Goal: Contribute content: Add original content to the website for others to see

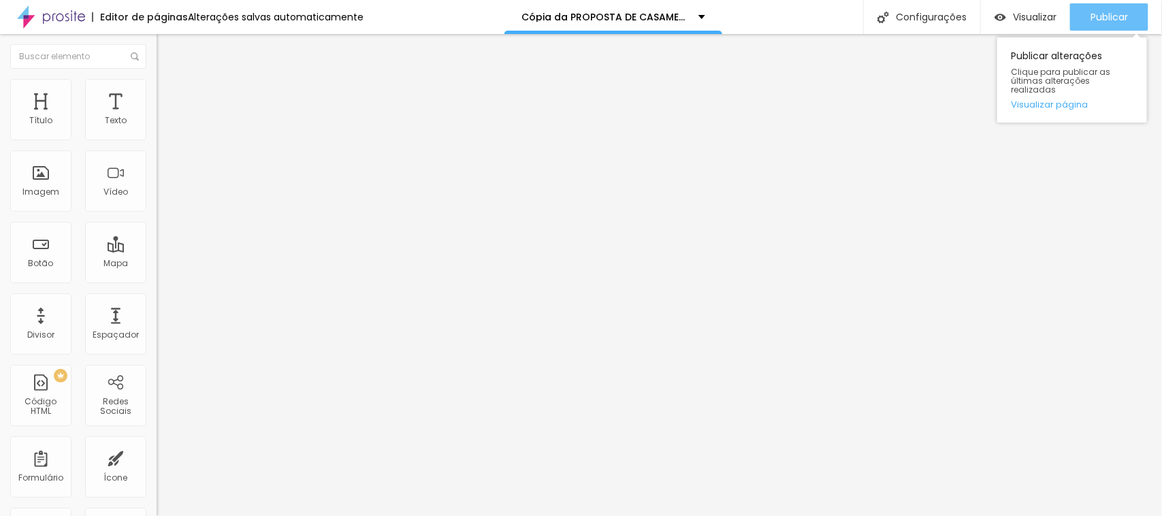
click at [1100, 18] on font "Publicar" at bounding box center [1108, 17] width 37 height 14
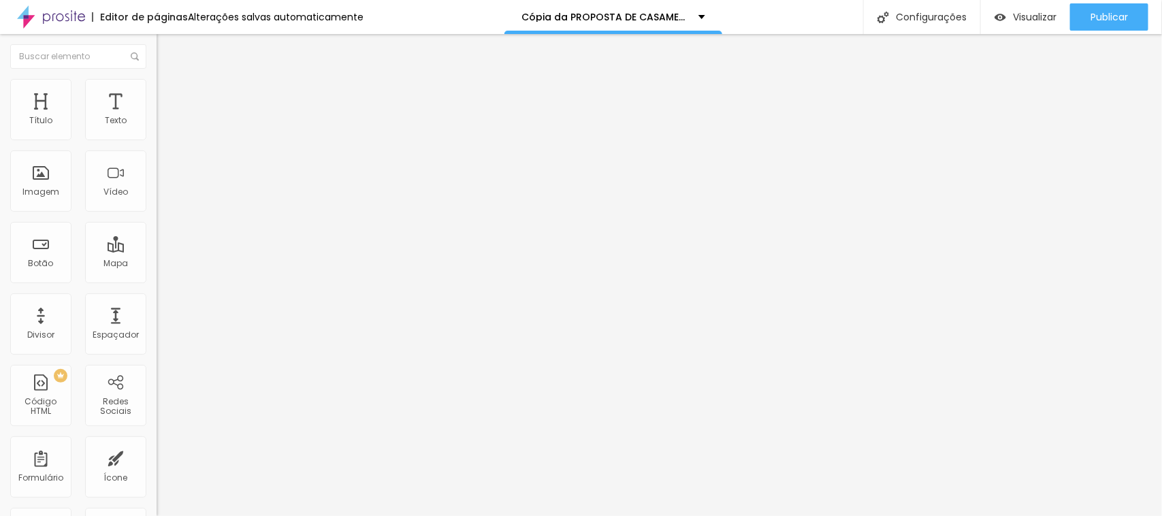
click at [157, 280] on input "[URL][DOMAIN_NAME]" at bounding box center [238, 274] width 163 height 14
click at [157, 280] on input "https://youtube.com/shorts/U2do79rsfgc" at bounding box center [238, 274] width 163 height 14
paste input "76DFbylt0G4?si=ZkzKmSnjXBA4jeG2"
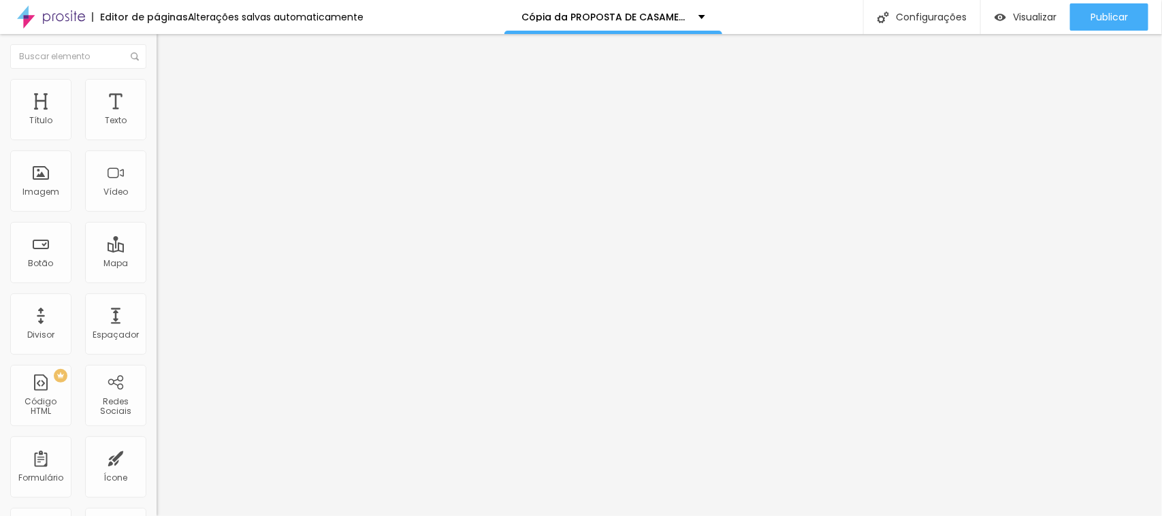
type input "https://youtube.com/shorts/76DFbylt0G4?si=ZkzKmSnjXBA4jeG2"
click at [157, 93] on li "Avançado" at bounding box center [235, 100] width 157 height 14
click at [157, 79] on li "Conteúdo" at bounding box center [235, 72] width 157 height 14
click at [110, 185] on div "Vídeo" at bounding box center [115, 180] width 61 height 61
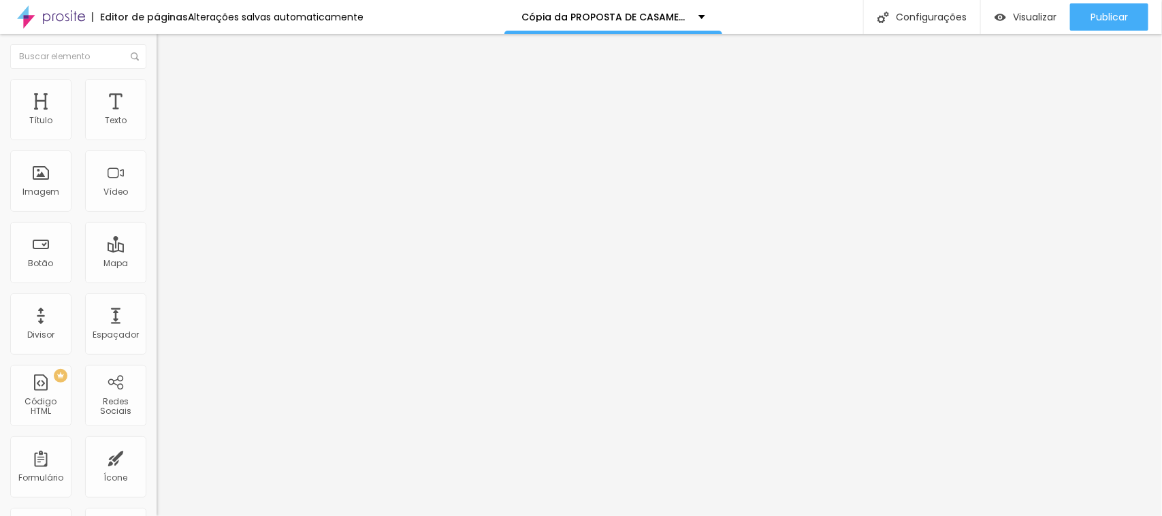
click at [157, 204] on font "Padrão 4:3" at bounding box center [179, 198] width 45 height 12
click at [157, 249] on span "Vertical 2" at bounding box center [176, 244] width 38 height 12
click at [157, 128] on input "text" at bounding box center [238, 121] width 163 height 14
paste input "https://youtube.com/shorts/76DFbylt0G4?si=ZkzKmSnjXBA4jeG2"
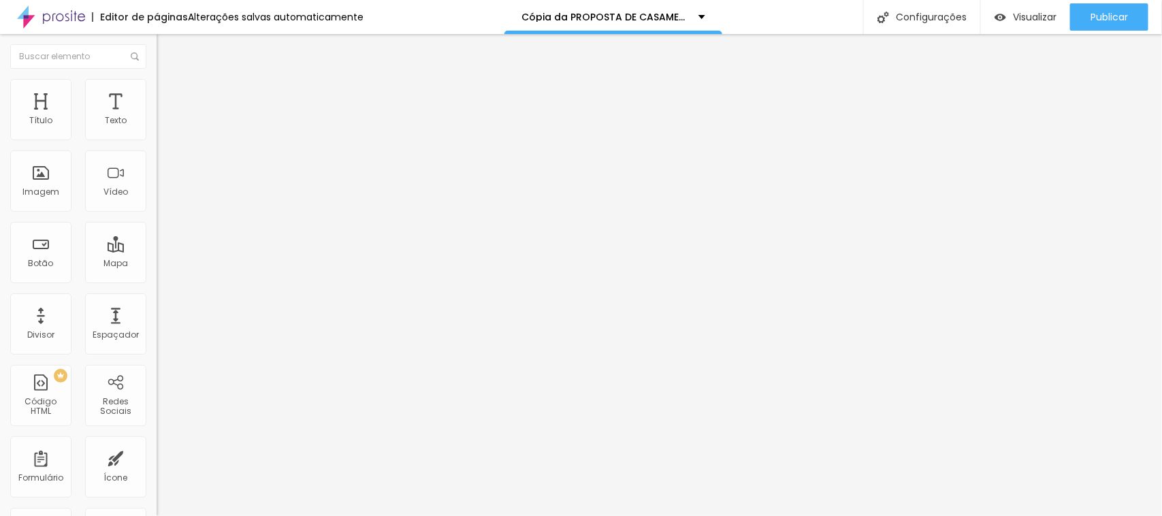
scroll to position [0, 140]
type input "https://youtube.com/shorts/76DFbylt0G4?si=ZkzKmSnjXBA4jeG2"
click at [99, 184] on div "Vídeo" at bounding box center [115, 180] width 61 height 61
click at [157, 204] on font "Padrão 4:3" at bounding box center [179, 198] width 45 height 12
click at [195, 249] on font "9:16" at bounding box center [203, 244] width 16 height 12
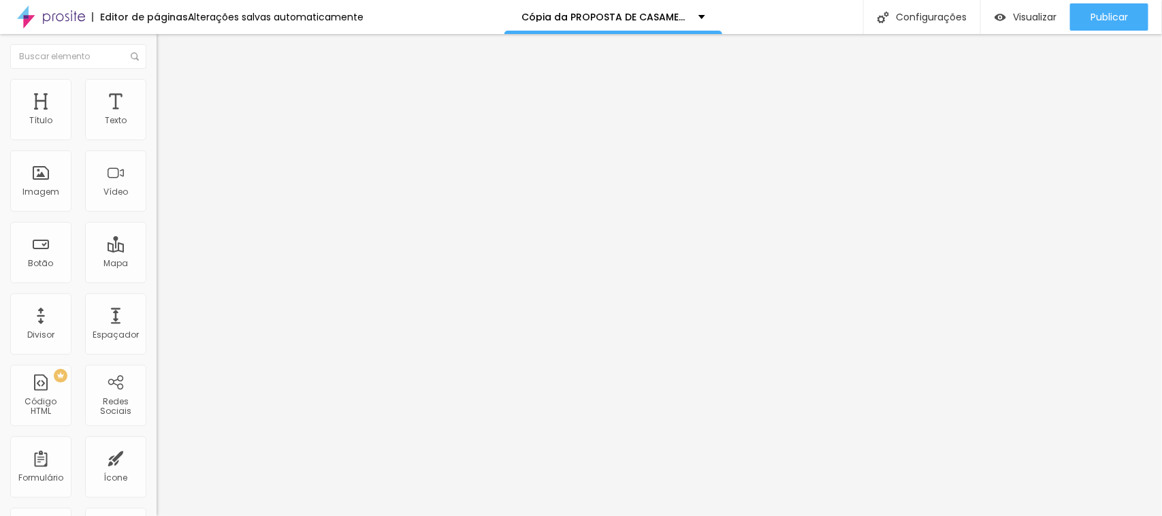
click at [157, 128] on input "text" at bounding box center [238, 121] width 163 height 14
paste input "[URL][DOMAIN_NAME]"
type input "[URL][DOMAIN_NAME]"
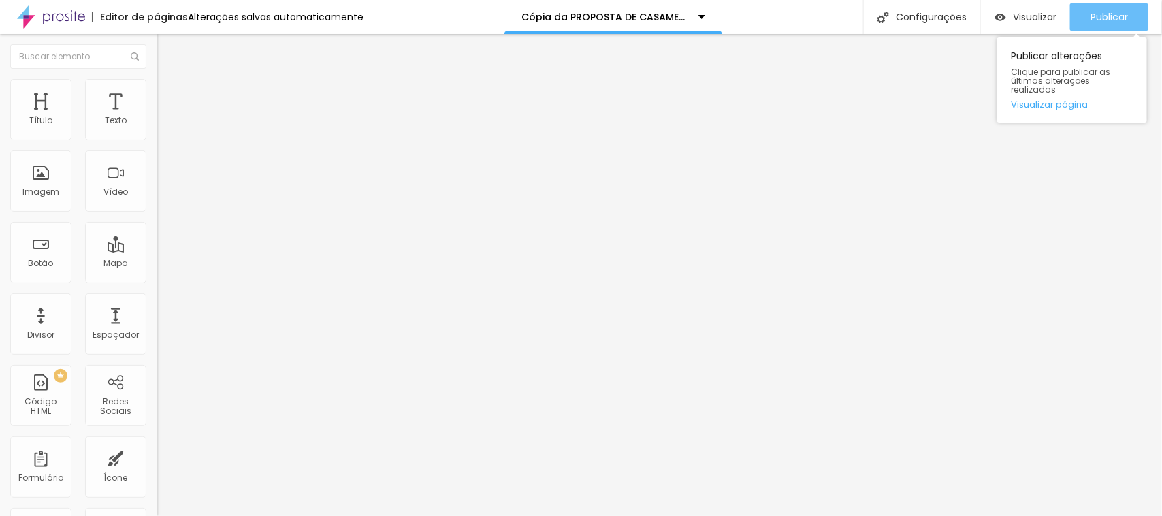
click at [1106, 14] on font "Publicar" at bounding box center [1108, 17] width 37 height 14
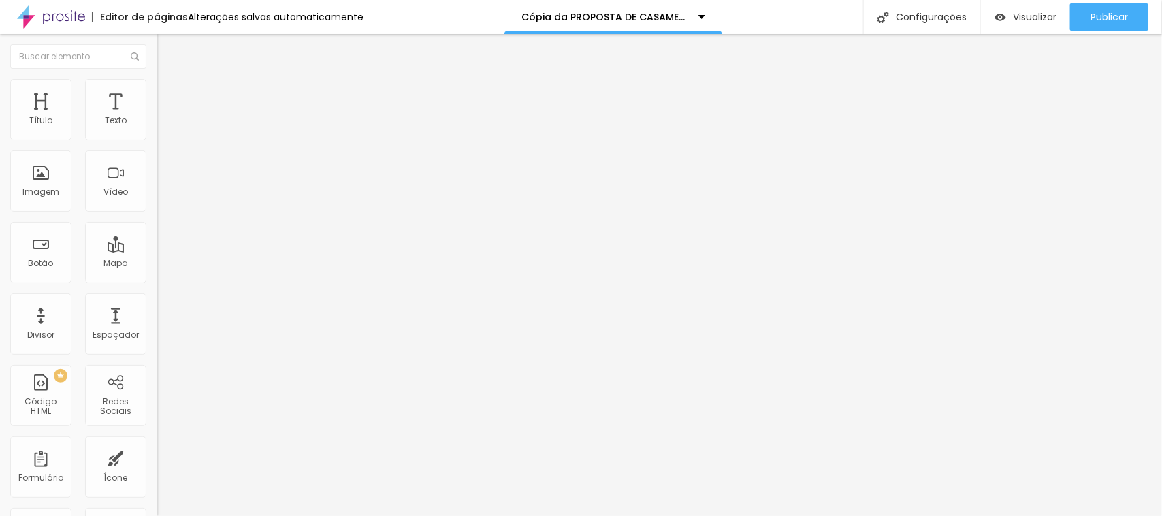
click at [157, 280] on input "https://youtu.be/BlT_lLx_z_I" at bounding box center [238, 274] width 163 height 14
paste input "be.com/shorts/OoByXio0sOc?feature=share"
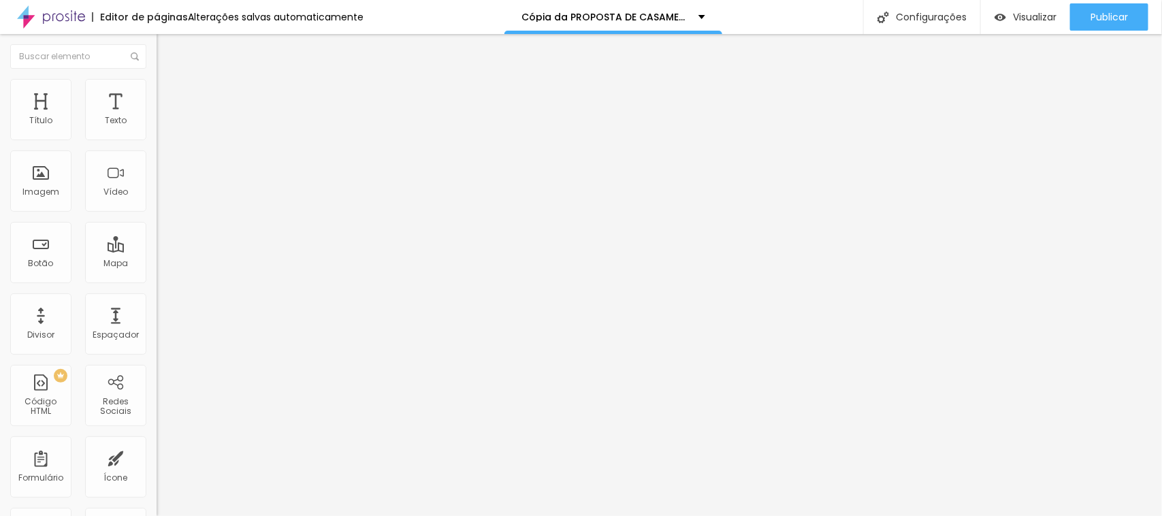
type input "[URL][DOMAIN_NAME]"
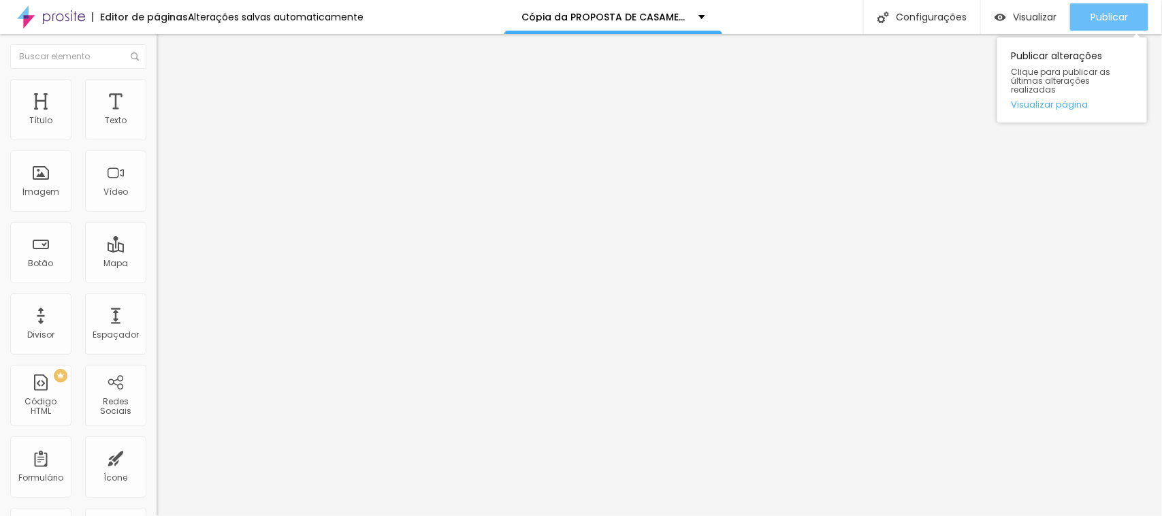
click at [1100, 19] on font "Publicar" at bounding box center [1108, 17] width 37 height 14
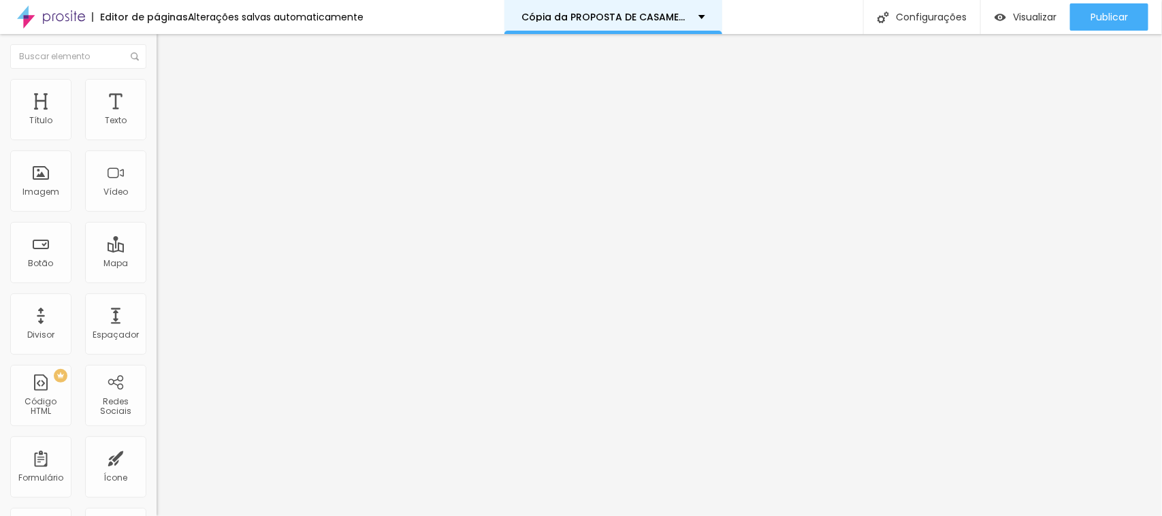
click at [645, 14] on font "Cópia da PROPOSTA DE CASAMENTO 2025" at bounding box center [624, 17] width 206 height 14
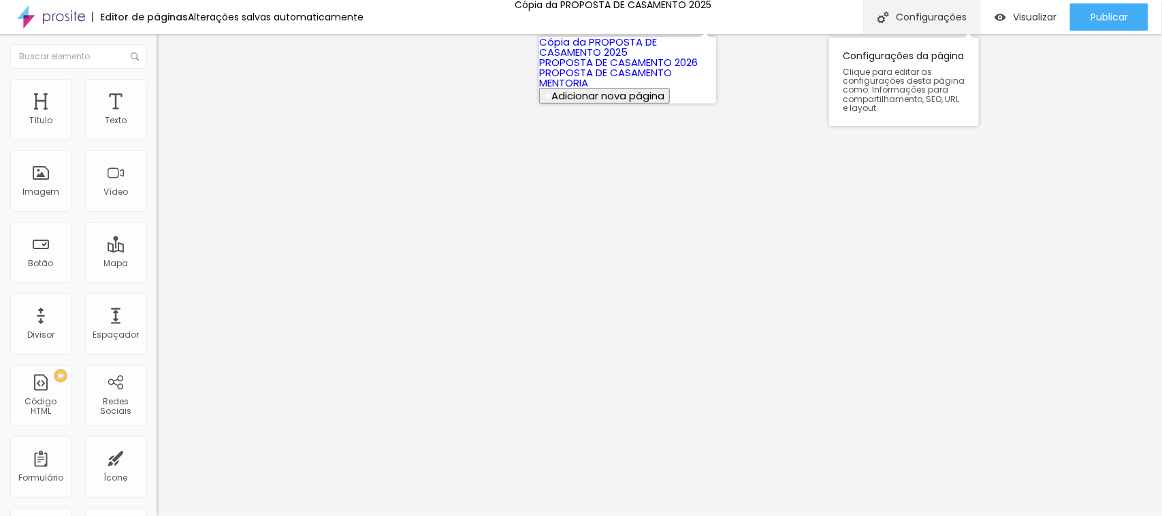
click at [888, 10] on div "Configurações" at bounding box center [921, 17] width 117 height 34
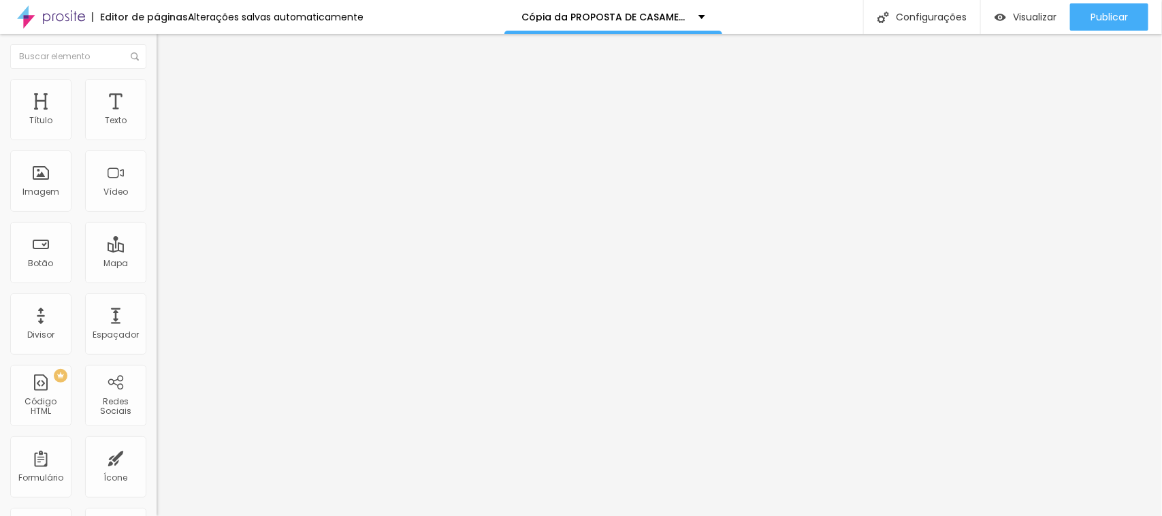
type input "PROPOSTA DE CASAMENTO 2025"
type input "/proposta-de-casamento-2025"
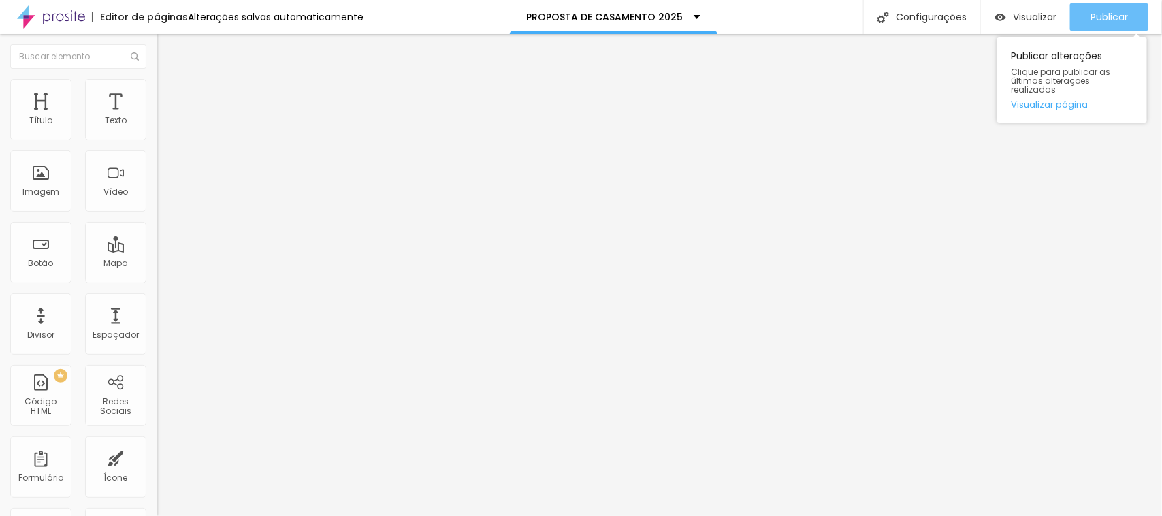
click at [1127, 12] on font "Publicar" at bounding box center [1108, 17] width 37 height 14
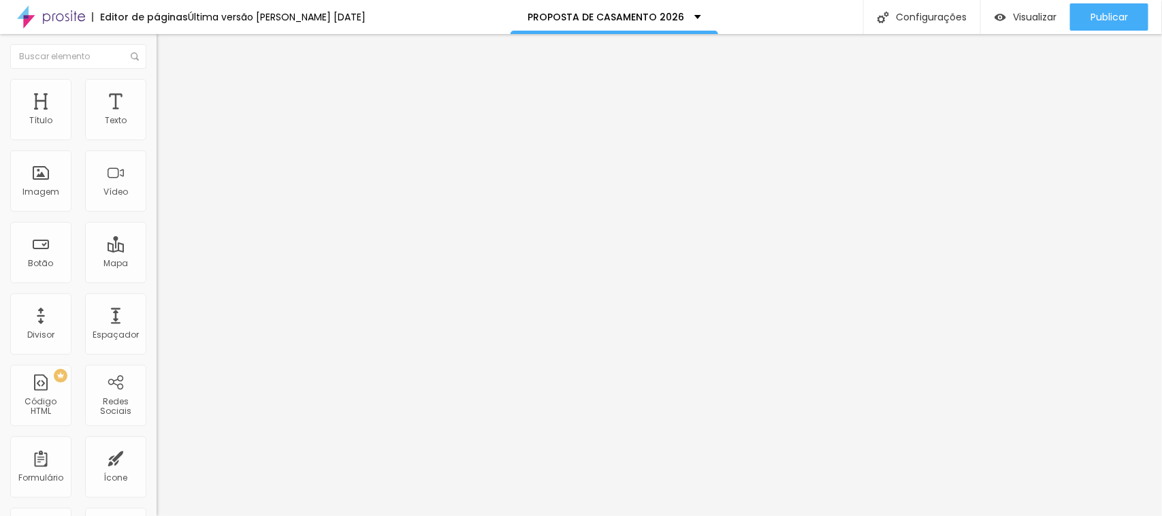
click at [157, 128] on input "clique aqui para ver o video!" at bounding box center [238, 121] width 163 height 14
click at [157, 278] on input "[URL][DOMAIN_NAME]" at bounding box center [238, 274] width 163 height 14
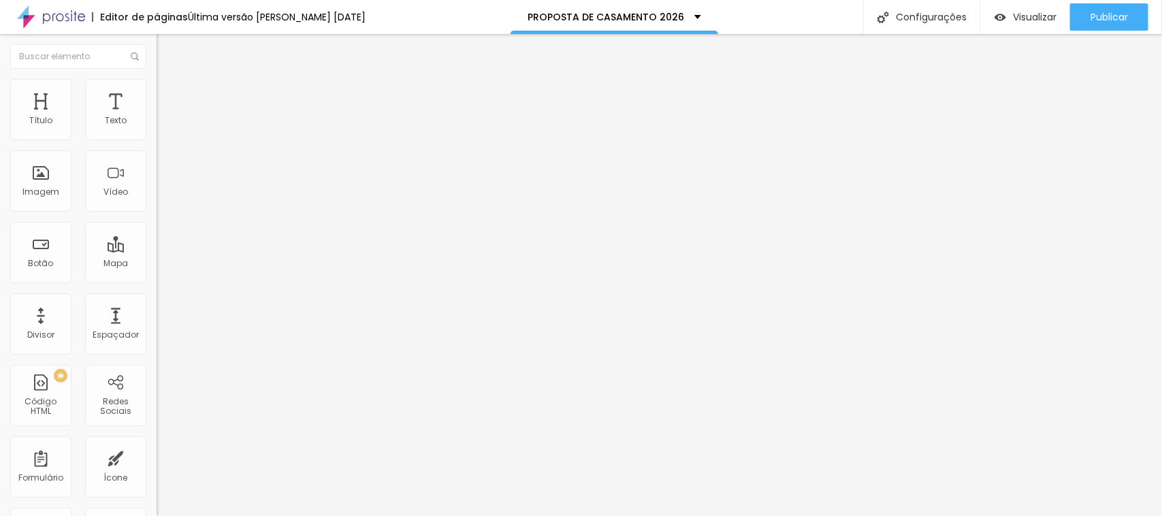
click at [157, 278] on input "[URL][DOMAIN_NAME]" at bounding box center [238, 274] width 163 height 14
paste input "[DOMAIN_NAME][URL]"
type input "[URL][DOMAIN_NAME]"
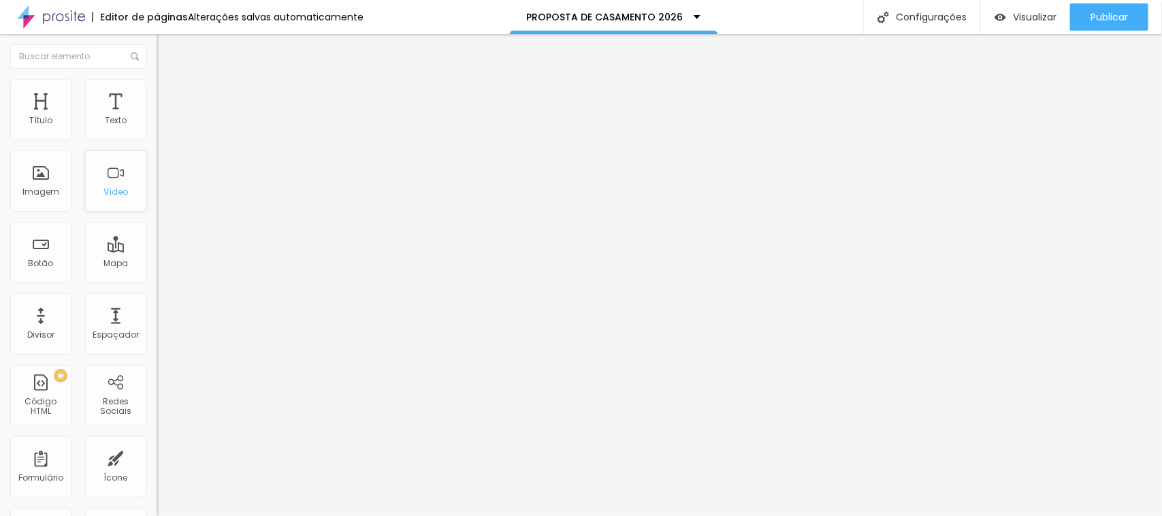
click at [106, 181] on div "Vídeo" at bounding box center [115, 180] width 61 height 61
click at [157, 204] on font "Padrão 4:3" at bounding box center [179, 198] width 45 height 12
click at [195, 249] on font "9:16" at bounding box center [203, 244] width 16 height 12
click at [157, 128] on input "text" at bounding box center [238, 121] width 163 height 14
paste input "[URL][DOMAIN_NAME]"
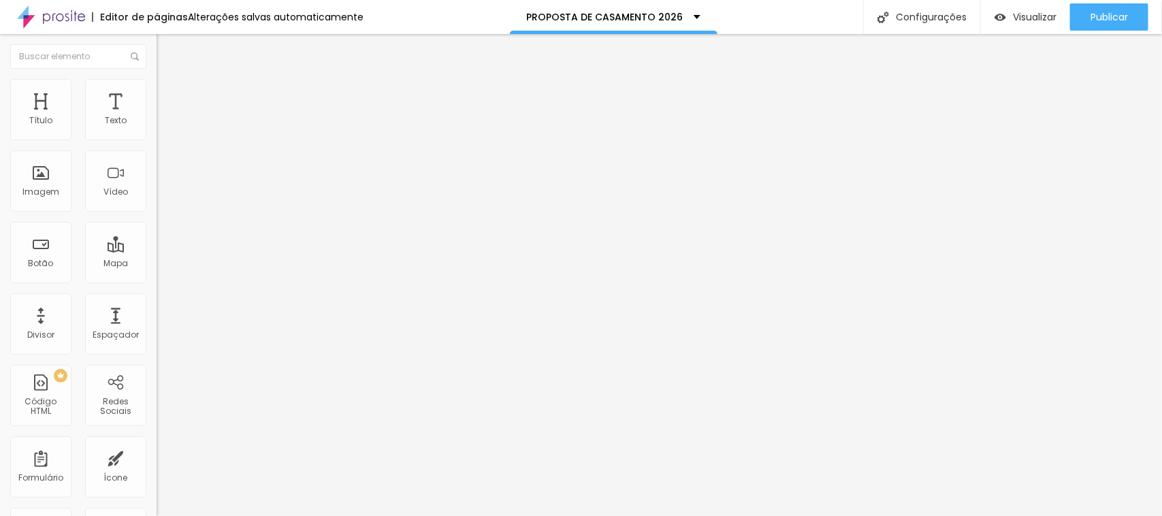
scroll to position [0, 113]
type input "[URL][DOMAIN_NAME]"
click at [157, 128] on input "text" at bounding box center [238, 121] width 163 height 14
paste input "[URL][DOMAIN_NAME]"
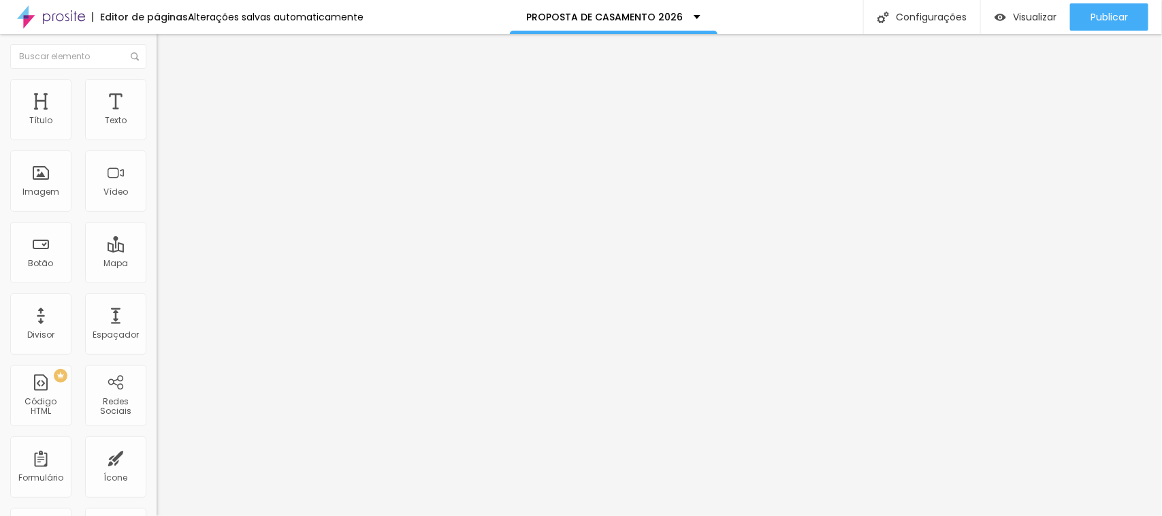
scroll to position [0, 50]
type input "[URL][DOMAIN_NAME]"
click at [157, 204] on font "Padrão 4:3" at bounding box center [179, 198] width 45 height 12
click at [195, 249] on font "9:16" at bounding box center [203, 244] width 16 height 12
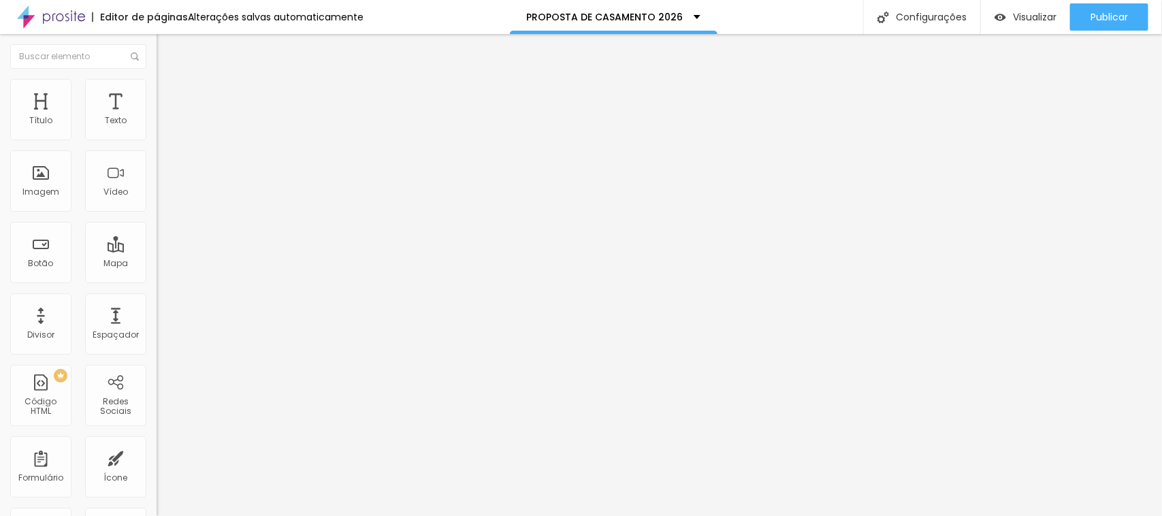
click at [157, 128] on input "clique aqui para ver o video!" at bounding box center [238, 121] width 163 height 14
click at [157, 280] on input "https://youtube.com/shorts/U2do79rsfgc" at bounding box center [238, 274] width 163 height 14
paste input "OoByXio0sO"
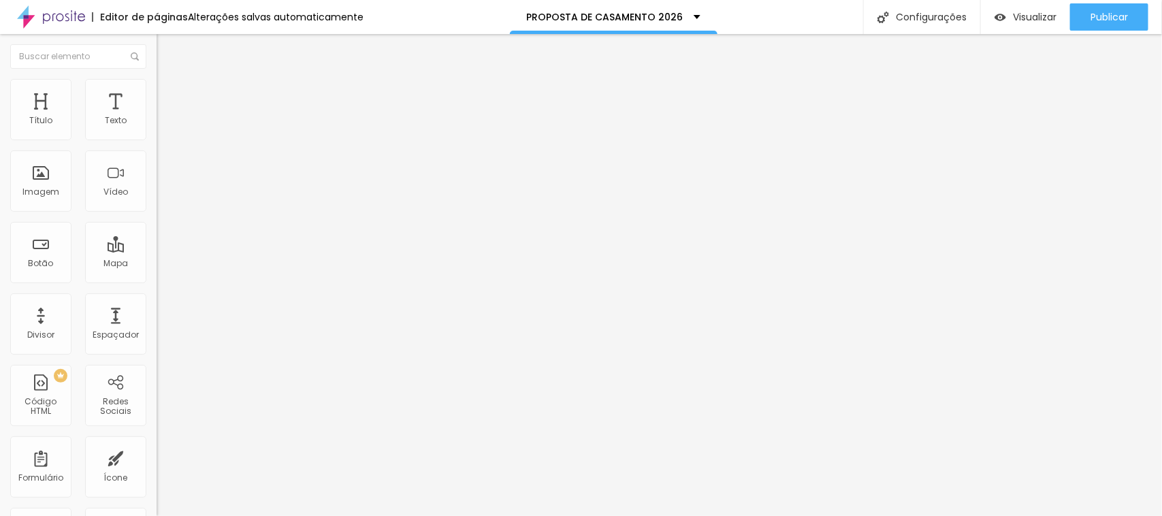
scroll to position [0, 50]
type input "[URL][DOMAIN_NAME]"
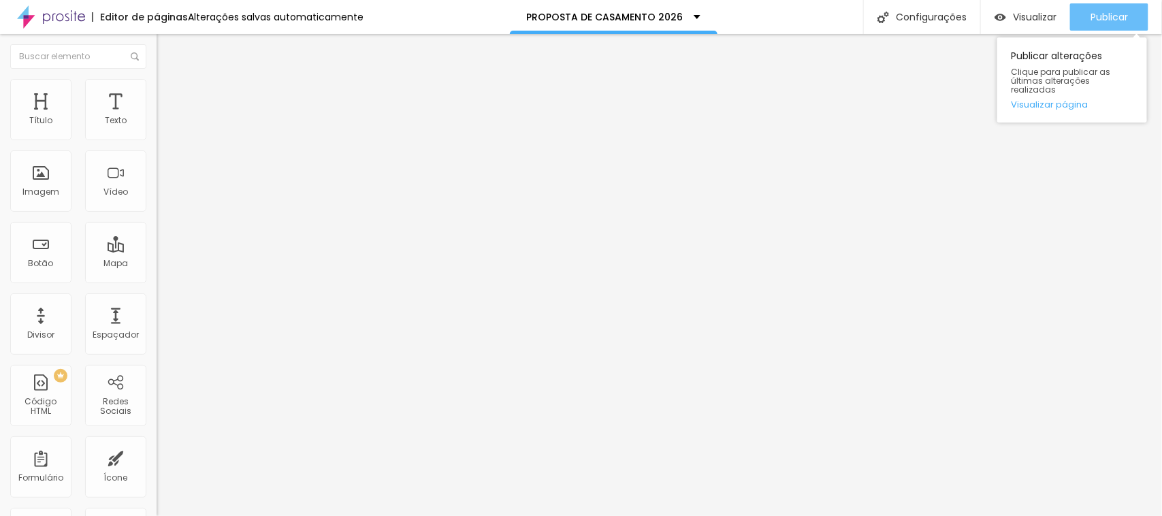
click at [1125, 14] on font "Publicar" at bounding box center [1108, 17] width 37 height 14
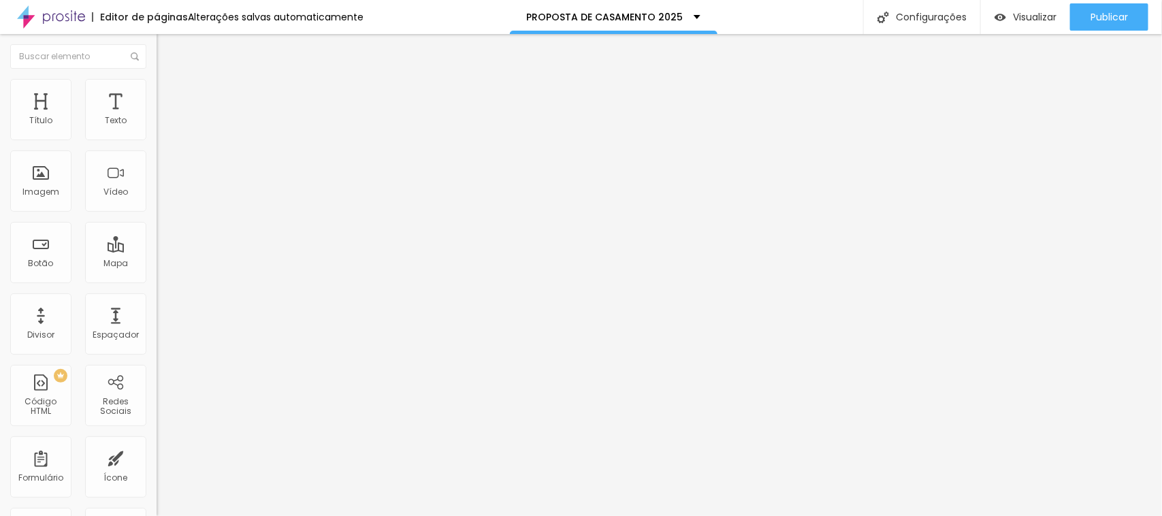
click at [157, 256] on div at bounding box center [235, 256] width 157 height 0
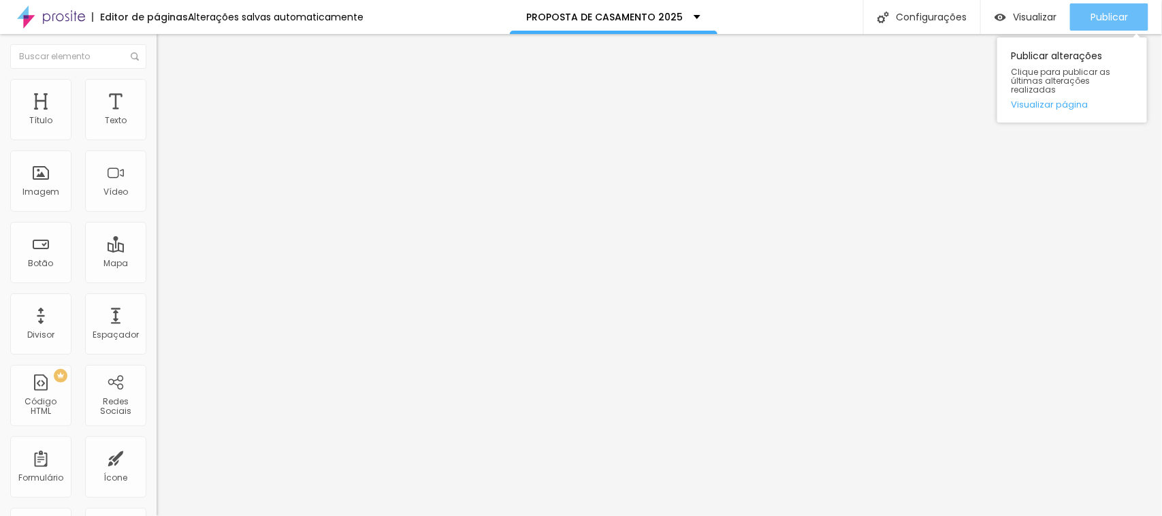
click at [1096, 18] on font "Publicar" at bounding box center [1108, 17] width 37 height 14
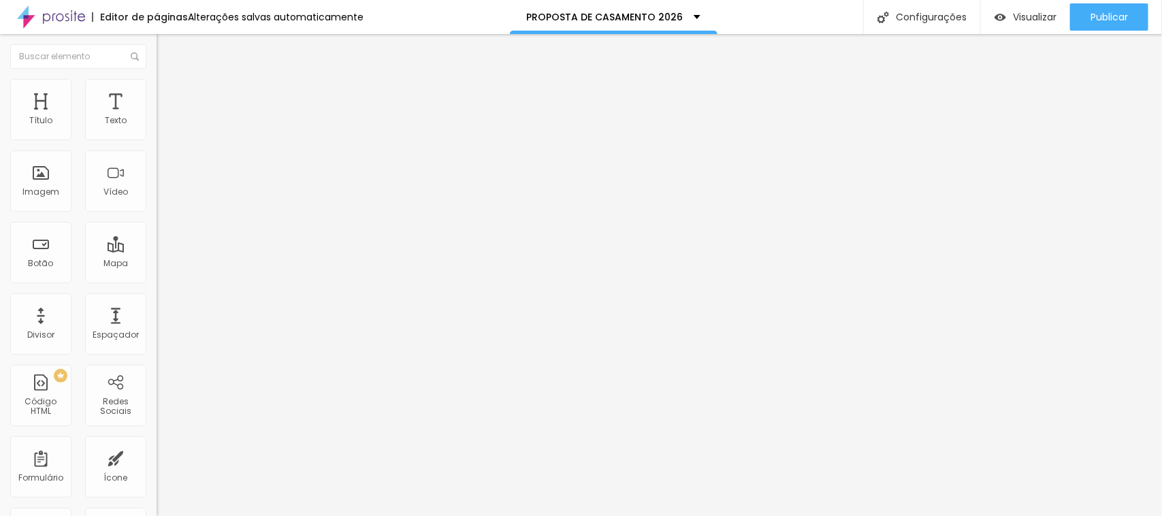
click at [157, 256] on div at bounding box center [235, 256] width 157 height 0
